Goal: Task Accomplishment & Management: Manage account settings

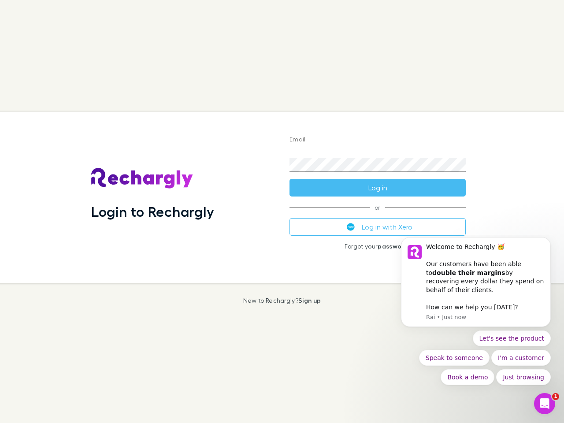
click at [282, 211] on div "Login to Rechargly" at bounding box center [183, 197] width 198 height 171
click at [378, 140] on input "Email" at bounding box center [377, 140] width 176 height 14
click at [378, 188] on form "Email Password Log in" at bounding box center [377, 161] width 176 height 70
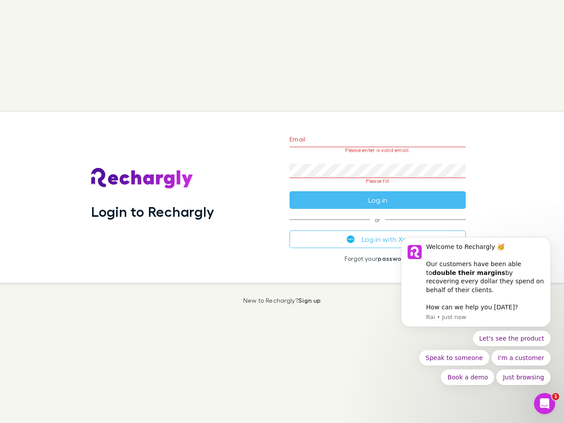
click at [378, 227] on div "Email Please enter a valid email. Password Please fill Log in or Log in with Xe…" at bounding box center [377, 197] width 190 height 171
click at [476, 286] on div "Welcome to Rechargly 🥳 ​ Our customers have been able to double their margins b…" at bounding box center [485, 269] width 118 height 52
